Goal: Check status

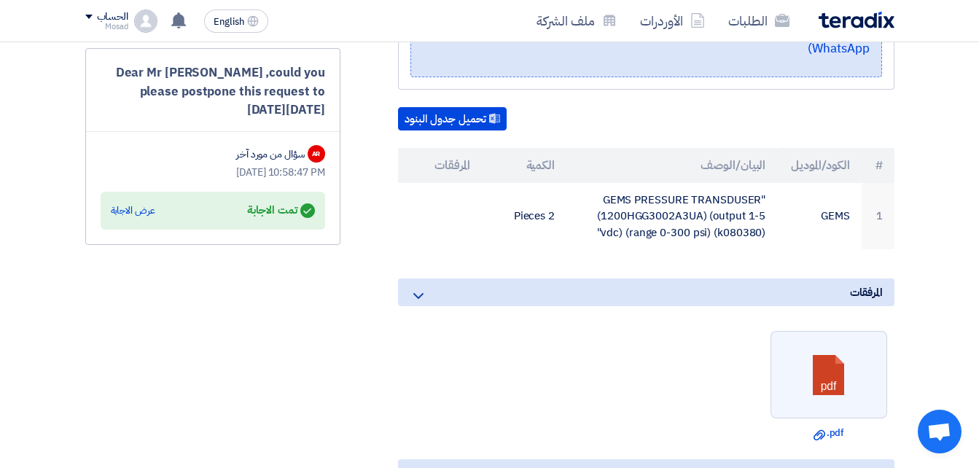
click at [531, 334] on ul "pdf Download file .pdf" at bounding box center [646, 386] width 497 height 124
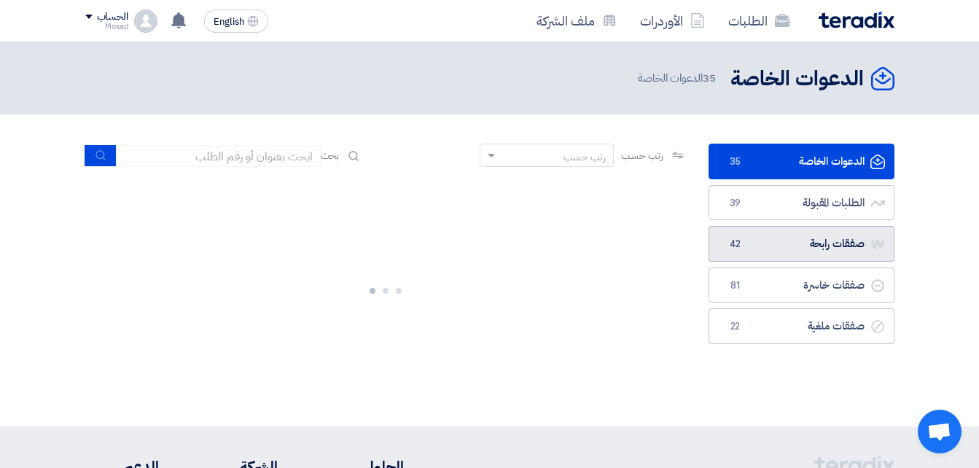
click at [765, 241] on link "صفقات رابحة صفقات رابحة 42" at bounding box center [802, 244] width 186 height 36
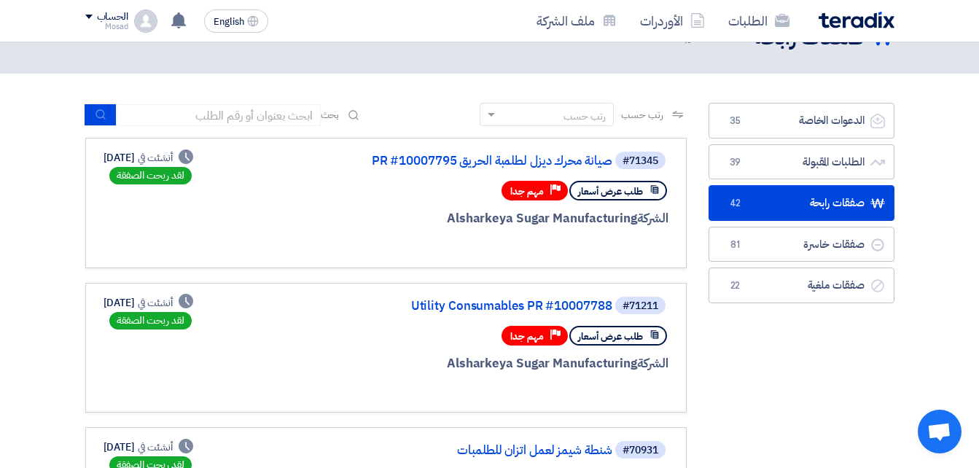
scroll to position [73, 0]
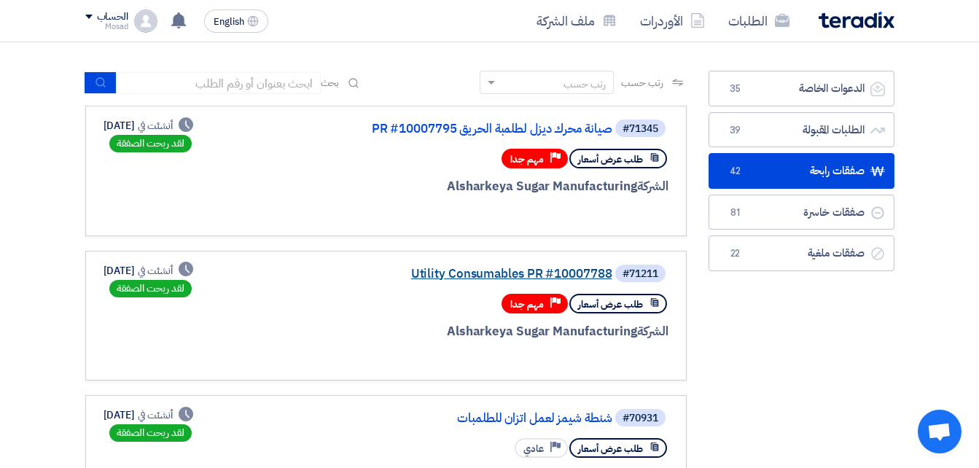
click at [499, 272] on link "Utility Consumables PR #10007788" at bounding box center [467, 274] width 292 height 13
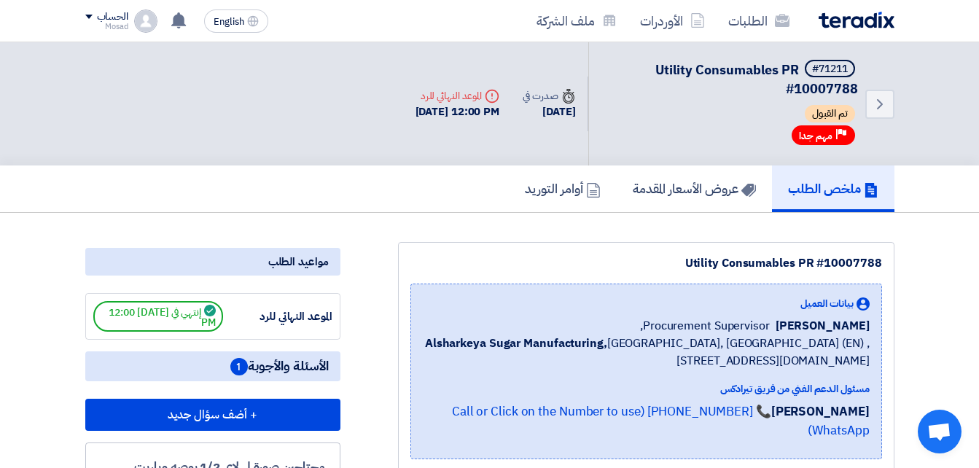
drag, startPoint x: 693, startPoint y: 263, endPoint x: 878, endPoint y: 252, distance: 185.6
click at [878, 252] on div "Utility Consumables PR #10007788 بيانات العميل [PERSON_NAME] Procurement Superv…" at bounding box center [646, 357] width 497 height 230
drag, startPoint x: 878, startPoint y: 252, endPoint x: 777, endPoint y: 268, distance: 102.8
click at [820, 265] on div "Utility Consumables PR #10007788" at bounding box center [647, 264] width 472 height 18
drag, startPoint x: 684, startPoint y: 261, endPoint x: 890, endPoint y: 256, distance: 205.7
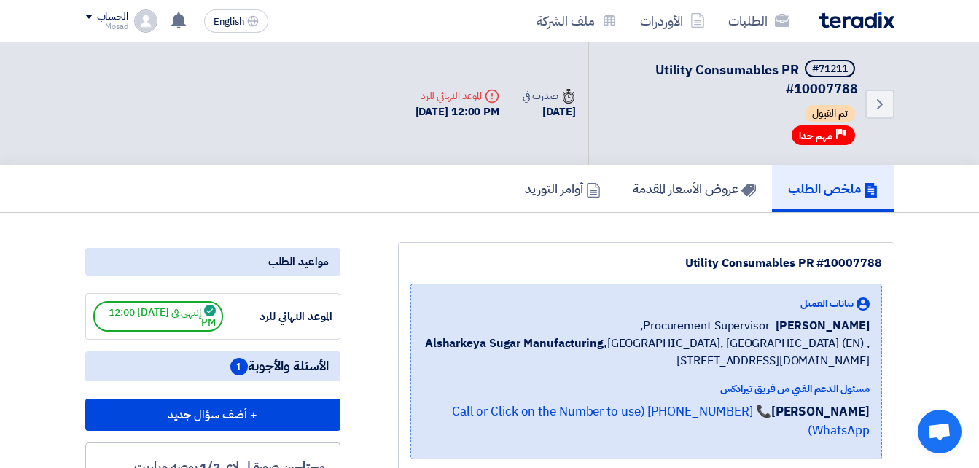
click at [890, 256] on div "Utility Consumables PR #10007788 بيانات العميل [PERSON_NAME] Procurement Superv…" at bounding box center [646, 357] width 497 height 230
drag, startPoint x: 890, startPoint y: 256, endPoint x: 845, endPoint y: 262, distance: 44.9
copy div "Utility Consumables PR #10007788"
